Goal: Find specific page/section: Find specific page/section

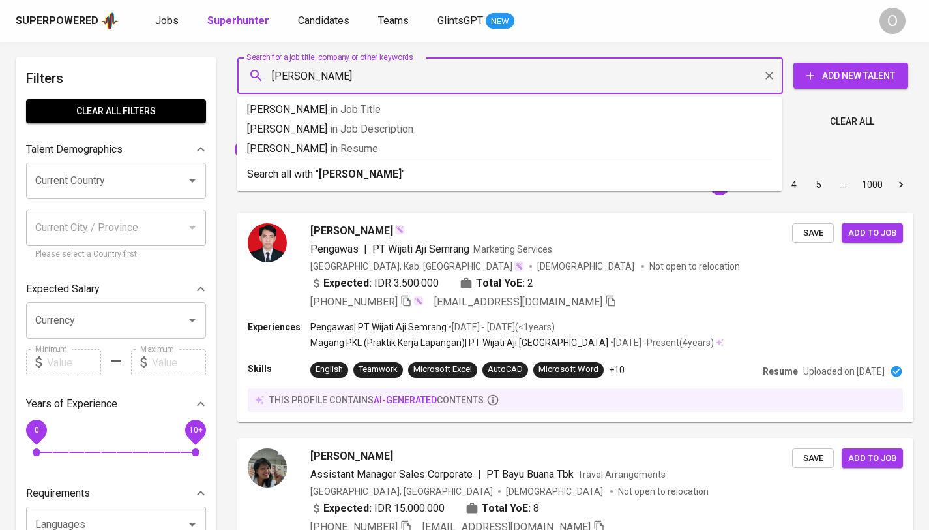
type input "[PERSON_NAME]"
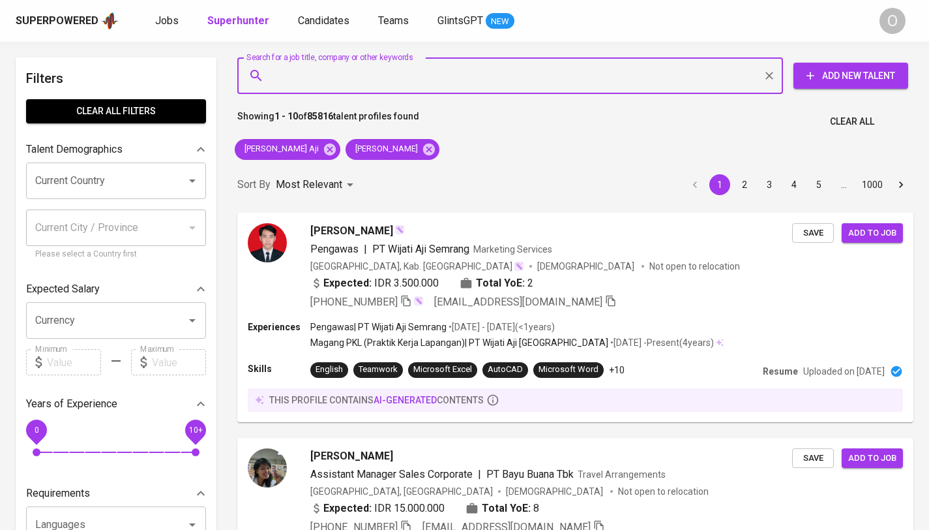
click at [273, 174] on div "Sort By Most Relevant MOST_RELEVANT" at bounding box center [297, 185] width 121 height 24
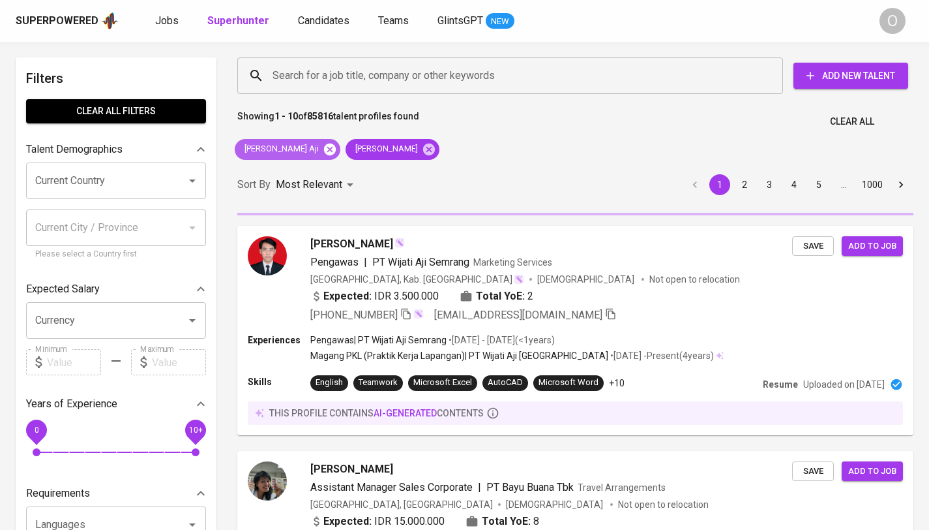
click at [324, 152] on icon at bounding box center [330, 149] width 12 height 12
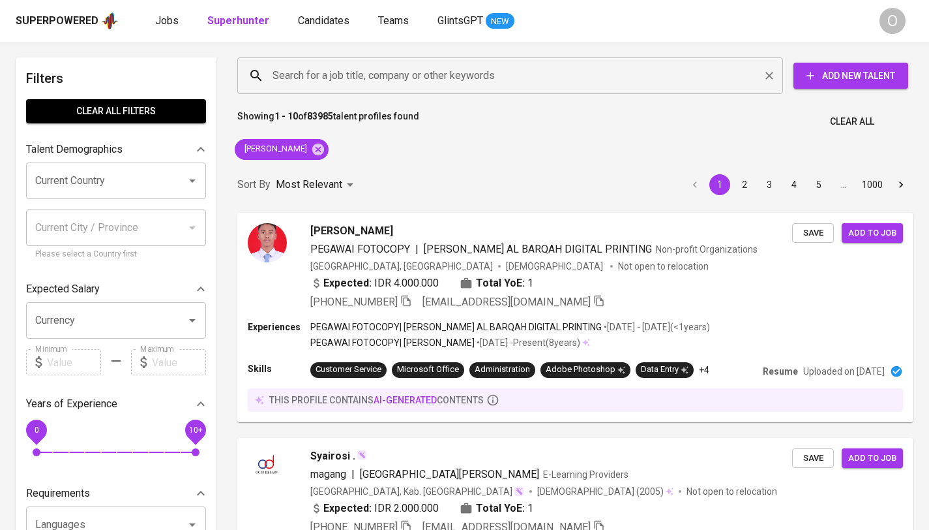
click at [380, 78] on input "Search for a job title, company or other keywords" at bounding box center [513, 75] width 488 height 25
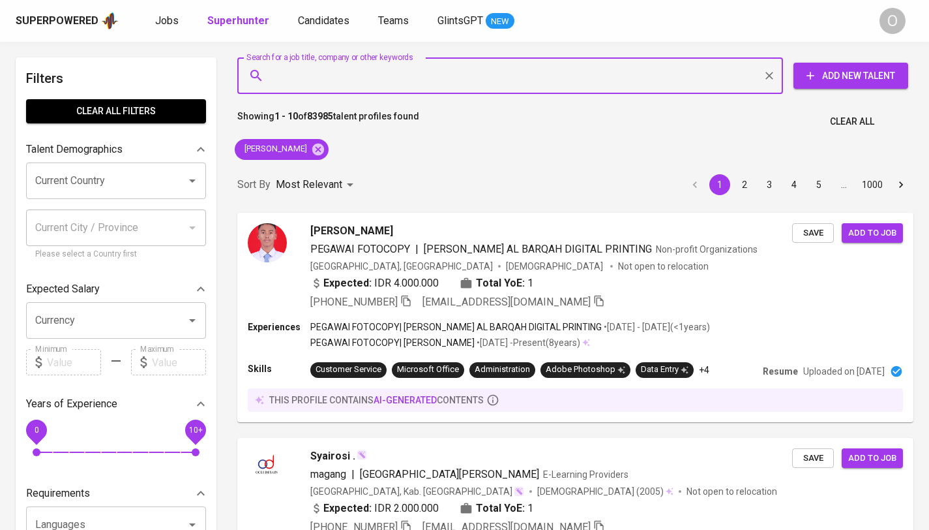
paste input "[DOMAIN_NAME][EMAIL_ADDRESS][DOMAIN_NAME]"
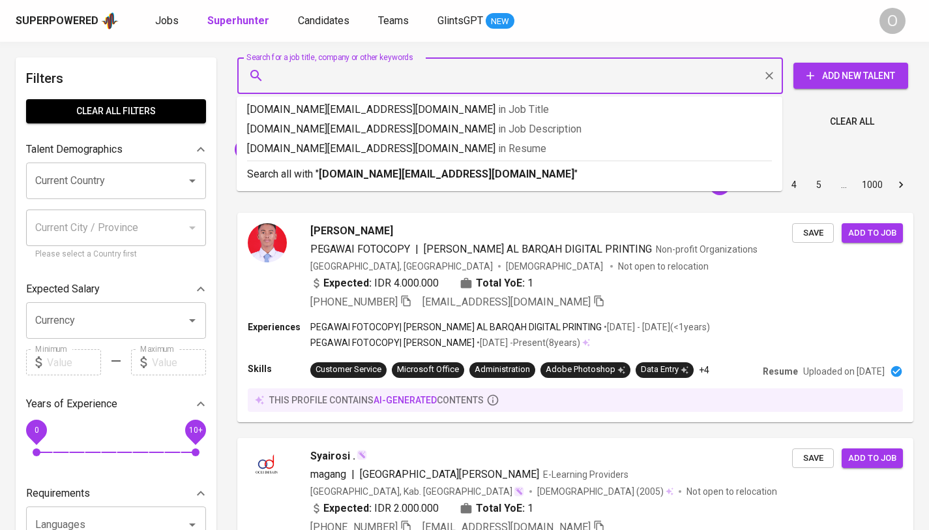
type input "[DOMAIN_NAME][EMAIL_ADDRESS][DOMAIN_NAME]"
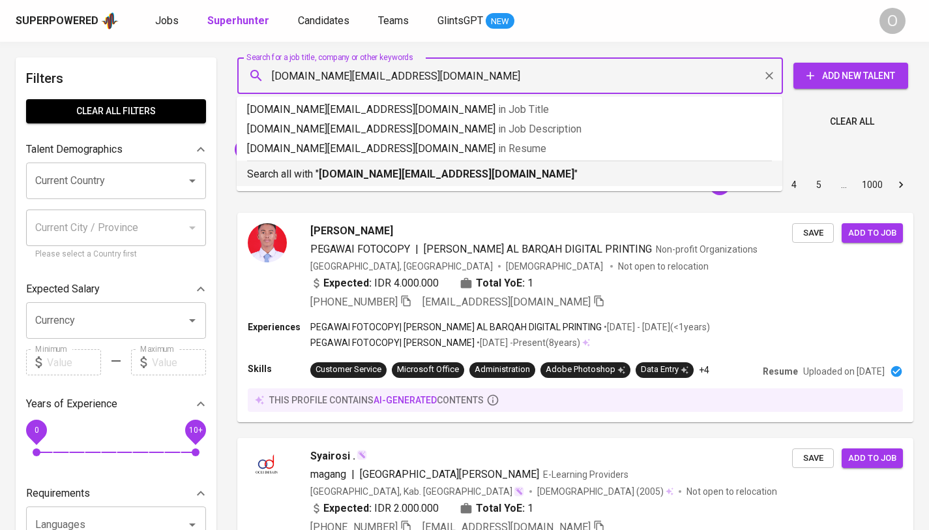
click at [331, 179] on b "[DOMAIN_NAME][EMAIL_ADDRESS][DOMAIN_NAME]" at bounding box center [447, 174] width 256 height 12
